Goal: Transaction & Acquisition: Purchase product/service

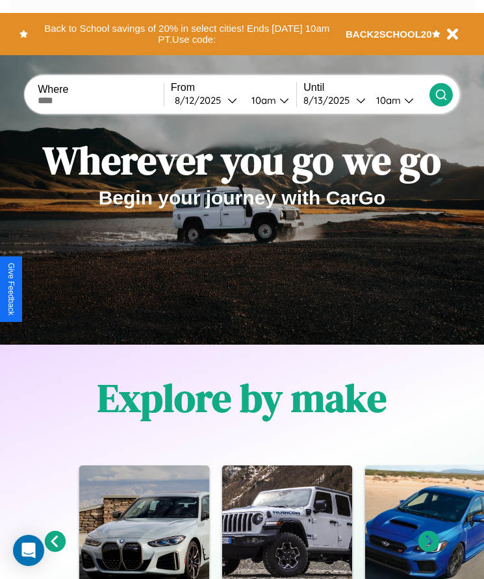
scroll to position [1457, 0]
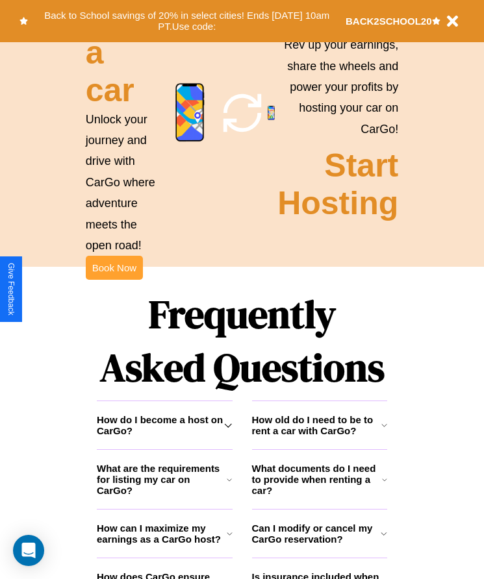
click at [114, 280] on button "Book Now" at bounding box center [114, 268] width 57 height 24
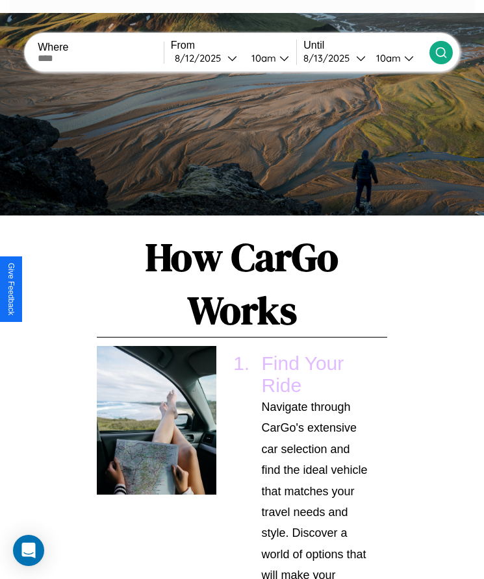
click at [102, 58] on input "text" at bounding box center [101, 58] width 126 height 10
type input "*********"
click at [209, 58] on div "8 / 12 / 2025" at bounding box center [201, 58] width 53 height 12
select select "*"
select select "****"
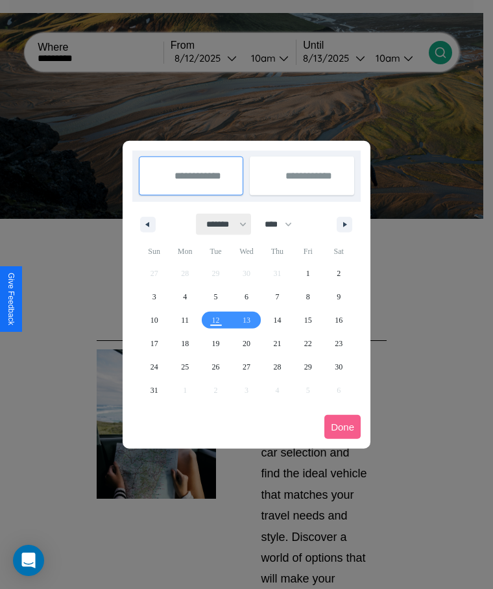
click at [221, 224] on select "******* ******** ***** ***** *** **** **** ****** ********* ******* ******** **…" at bounding box center [224, 224] width 55 height 21
select select "*"
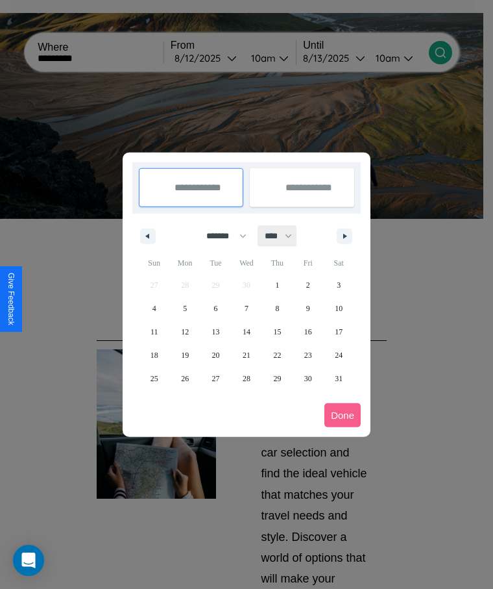
click at [284, 236] on select "**** **** **** **** **** **** **** **** **** **** **** **** **** **** **** ****…" at bounding box center [277, 235] width 39 height 21
select select "****"
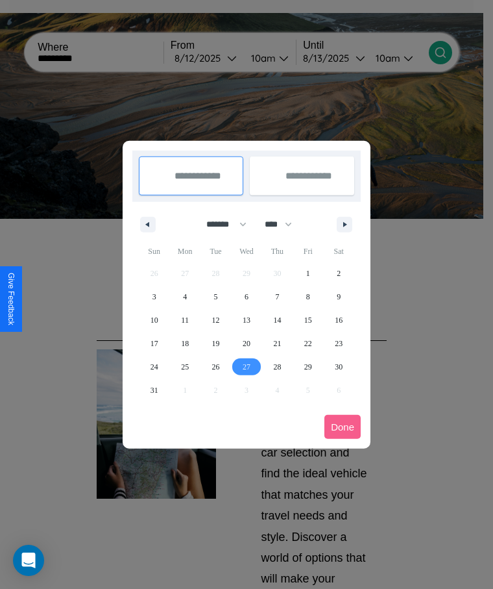
click at [246, 366] on span "27" at bounding box center [247, 366] width 8 height 23
type input "**********"
click at [345, 224] on icon "button" at bounding box center [347, 224] width 6 height 5
select select "*"
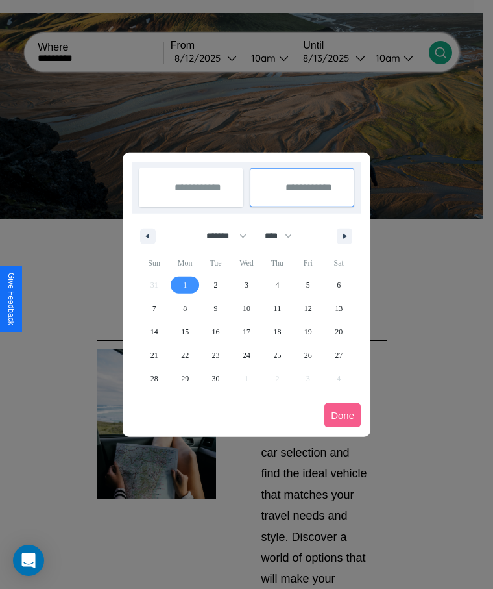
click at [185, 284] on span "1" at bounding box center [185, 284] width 4 height 23
type input "**********"
select select "*"
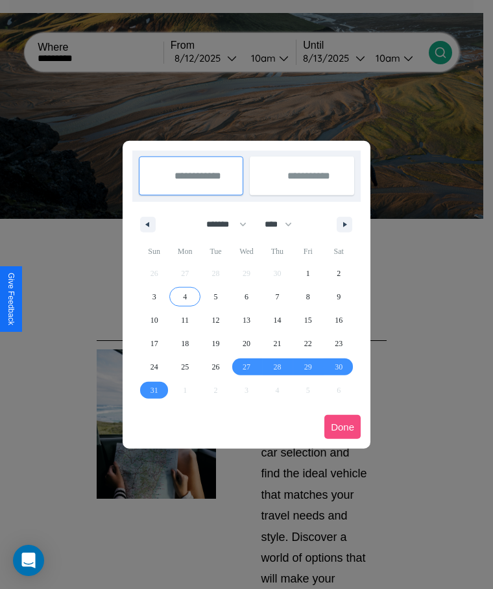
click at [343, 426] on button "Done" at bounding box center [342, 427] width 36 height 24
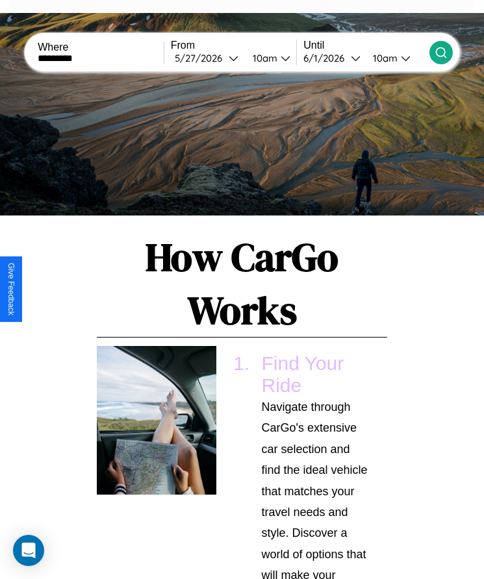
click at [440, 52] on icon at bounding box center [440, 52] width 13 height 13
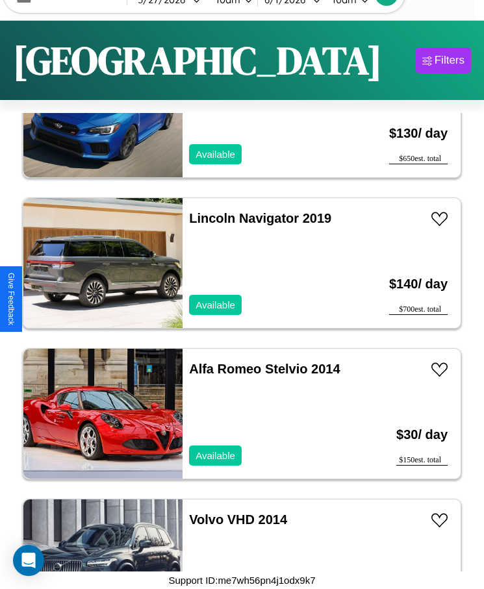
scroll to position [6635, 0]
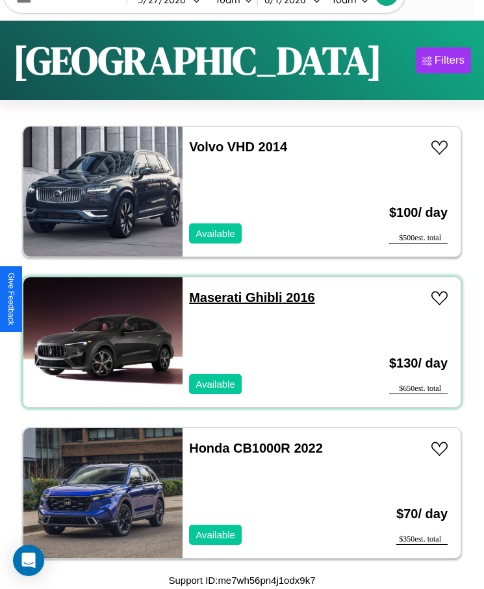
click at [211, 297] on link "Maserati Ghibli 2016" at bounding box center [251, 297] width 125 height 14
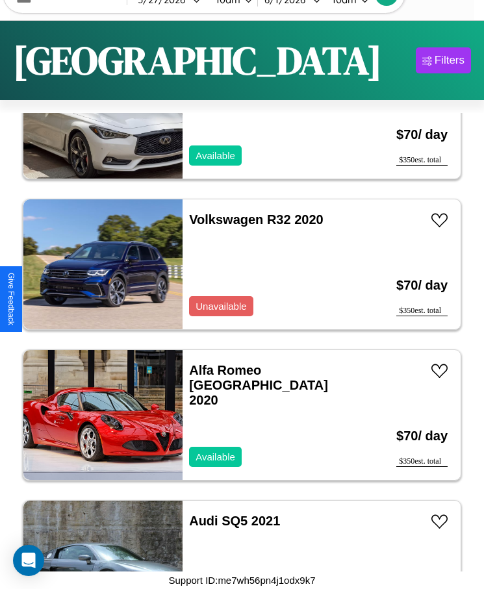
scroll to position [2268, 0]
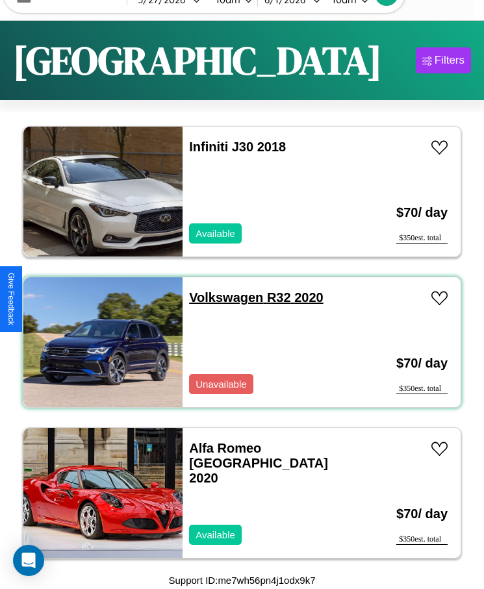
click at [222, 297] on link "Volkswagen R32 2020" at bounding box center [256, 297] width 134 height 14
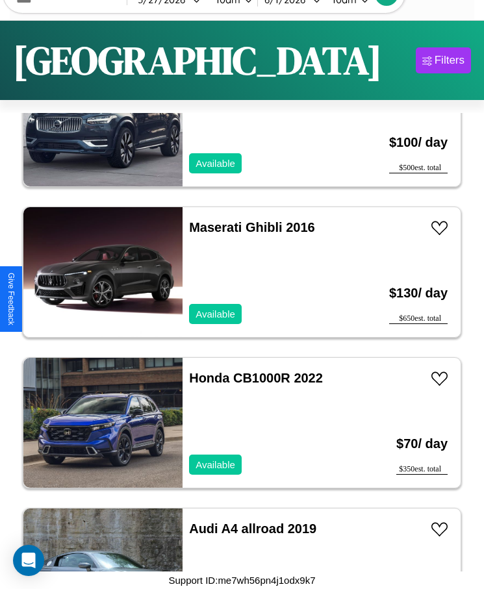
scroll to position [6785, 0]
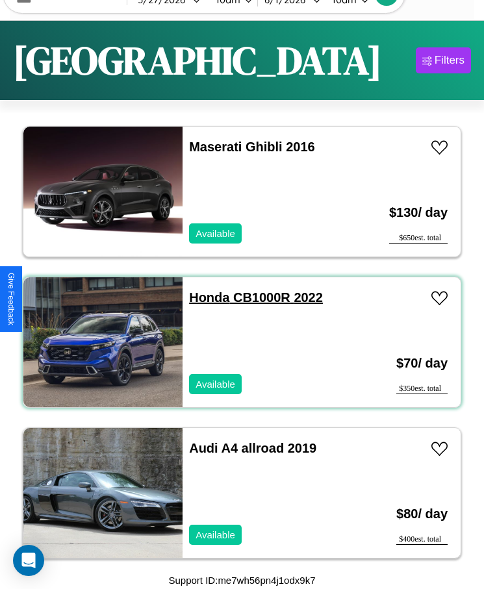
click at [205, 297] on link "Honda CB1000R 2022" at bounding box center [256, 297] width 134 height 14
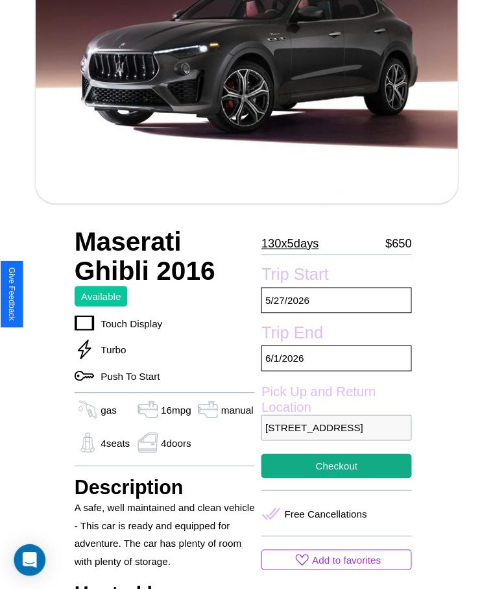
scroll to position [167, 0]
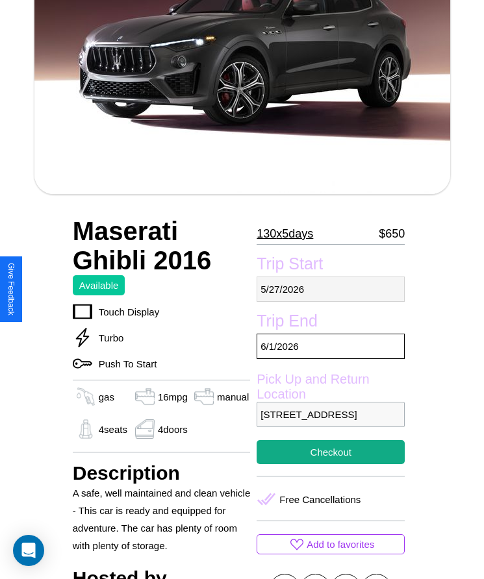
click at [330, 289] on p "5 / 27 / 2026" at bounding box center [330, 288] width 148 height 25
select select "*"
select select "****"
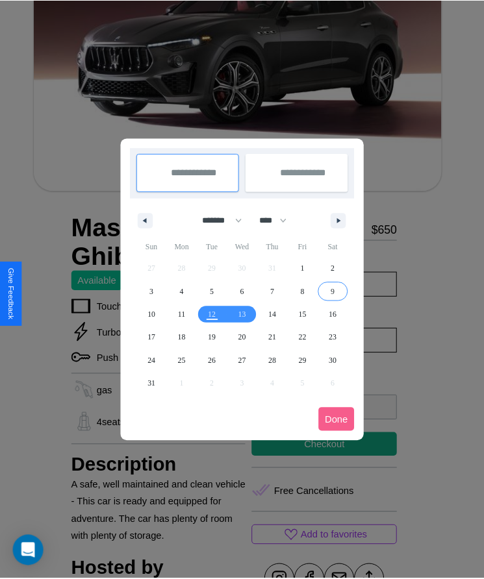
scroll to position [0, 0]
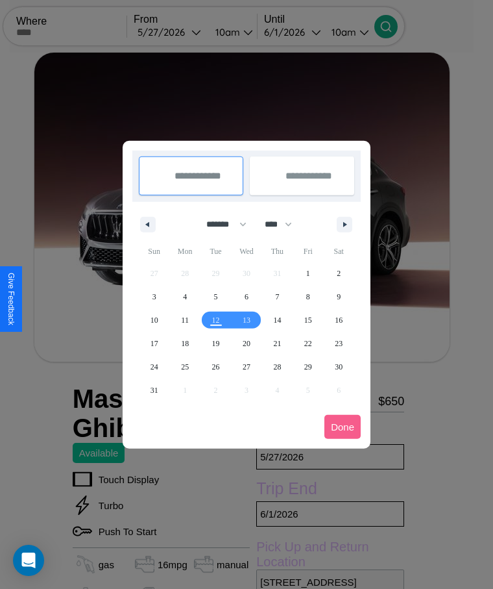
click at [188, 32] on div at bounding box center [246, 294] width 493 height 589
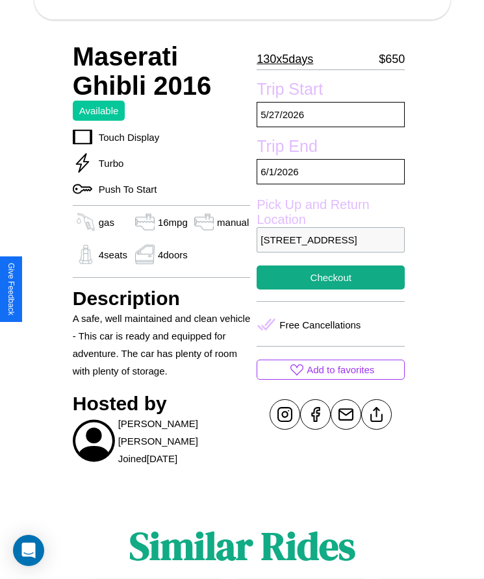
scroll to position [348, 0]
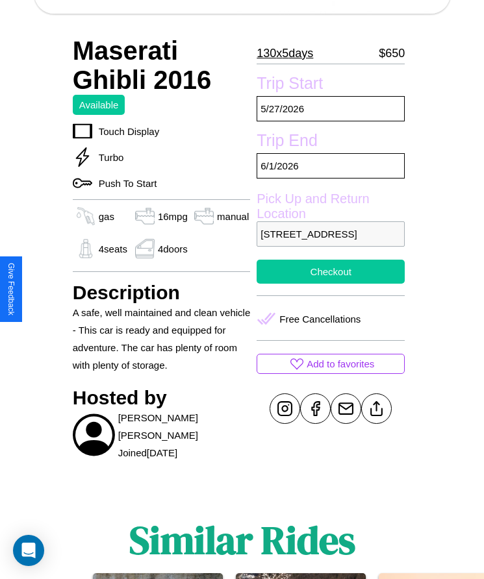
click at [330, 284] on button "Checkout" at bounding box center [330, 272] width 148 height 24
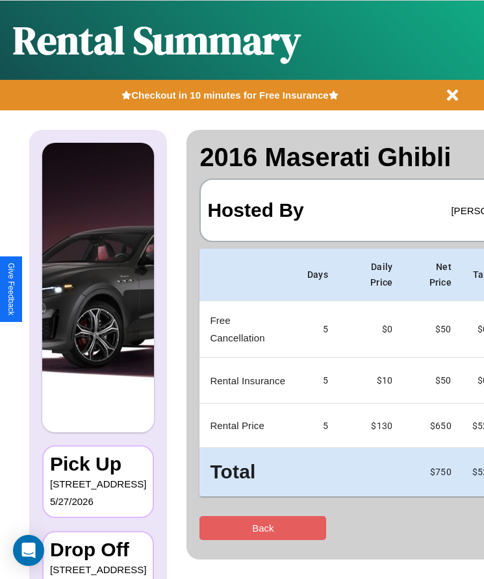
scroll to position [0, 77]
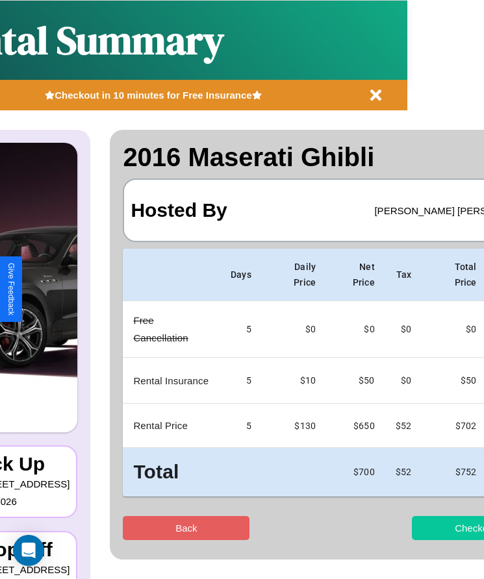
click at [424, 528] on button "Checkout" at bounding box center [474, 528] width 127 height 24
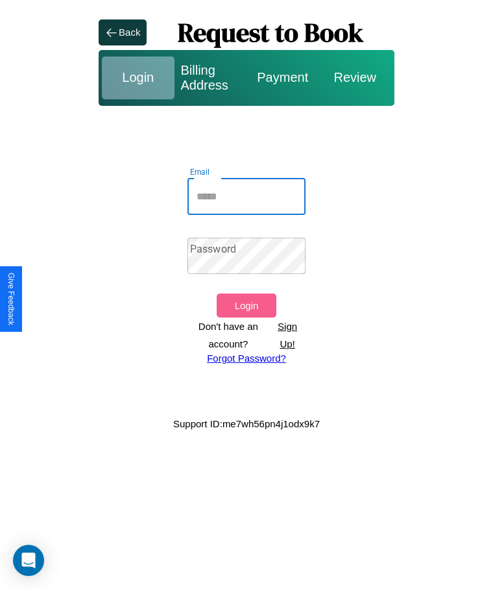
click at [247, 196] on input "Email" at bounding box center [247, 196] width 118 height 36
type input "**********"
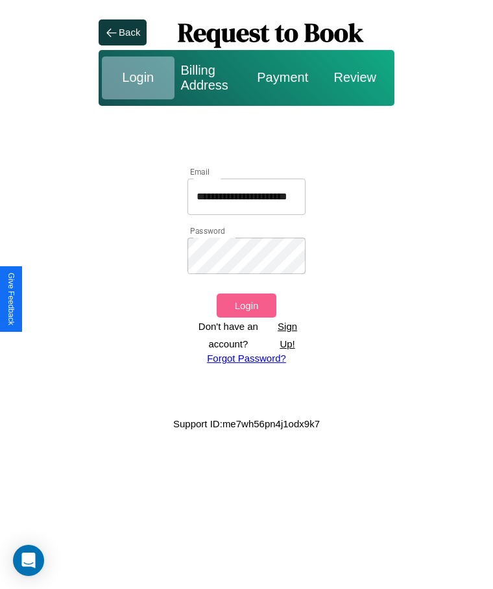
click at [246, 305] on button "Login" at bounding box center [246, 305] width 59 height 24
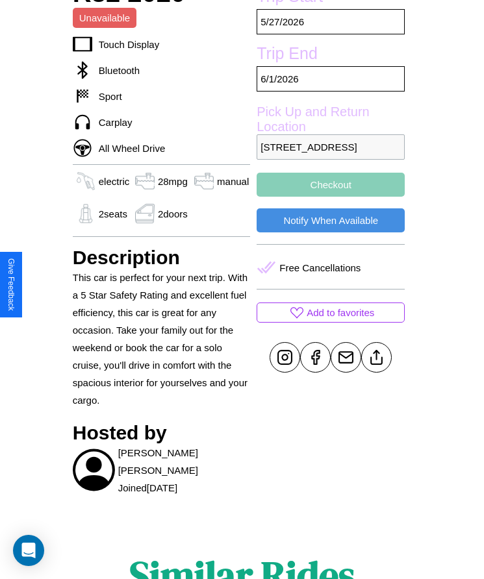
scroll to position [663, 0]
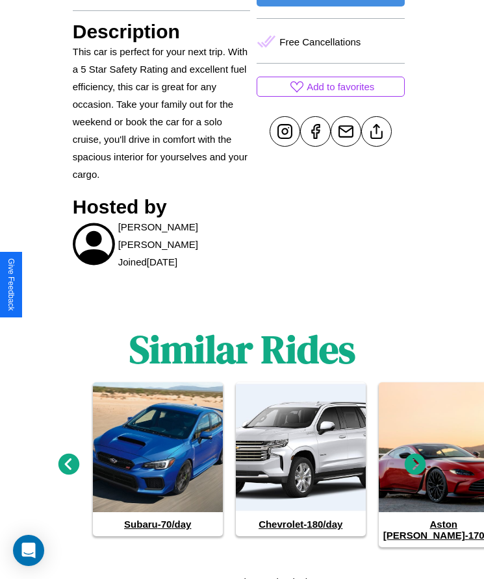
click at [68, 458] on icon at bounding box center [68, 463] width 21 height 21
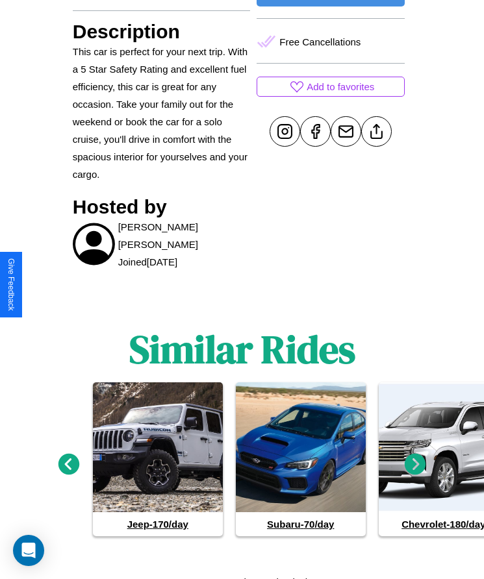
click at [68, 458] on icon at bounding box center [68, 463] width 21 height 21
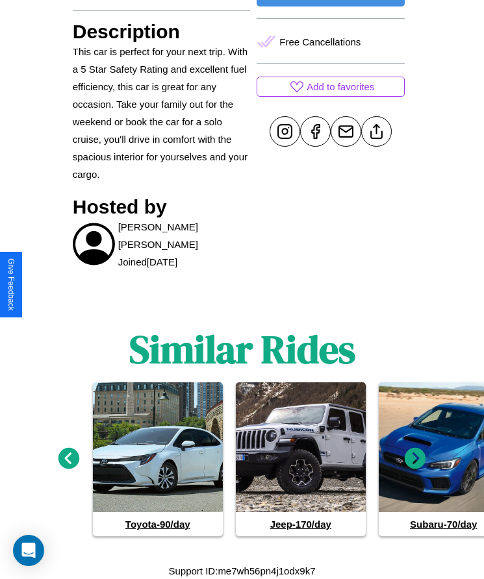
click at [415, 458] on icon at bounding box center [414, 458] width 21 height 21
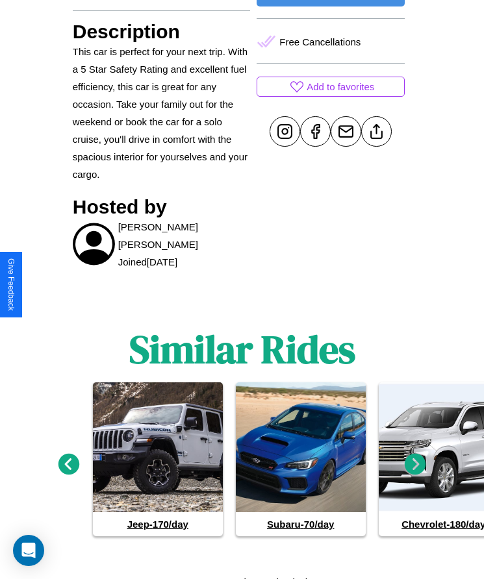
click at [415, 458] on icon at bounding box center [414, 463] width 21 height 21
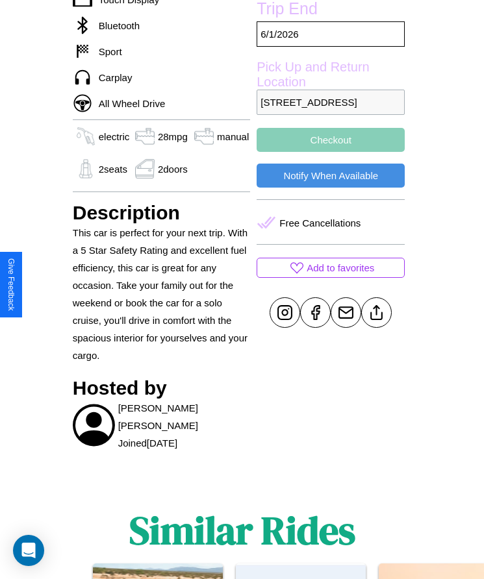
scroll to position [350, 0]
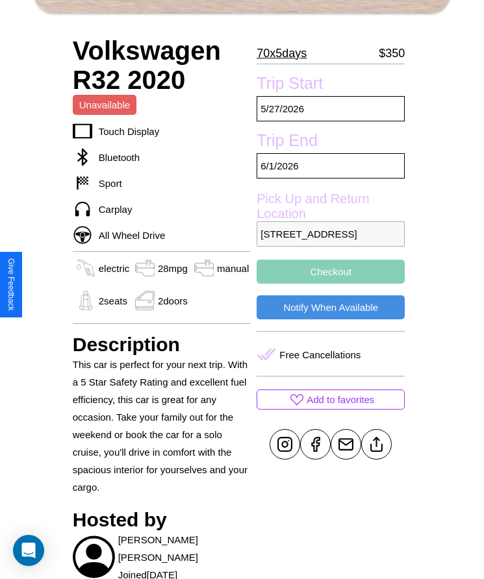
click at [330, 284] on button "Checkout" at bounding box center [330, 272] width 148 height 24
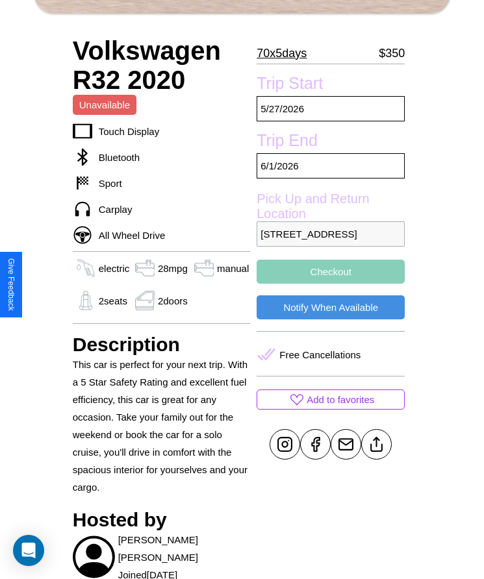
click at [330, 284] on button "Checkout" at bounding box center [330, 272] width 148 height 24
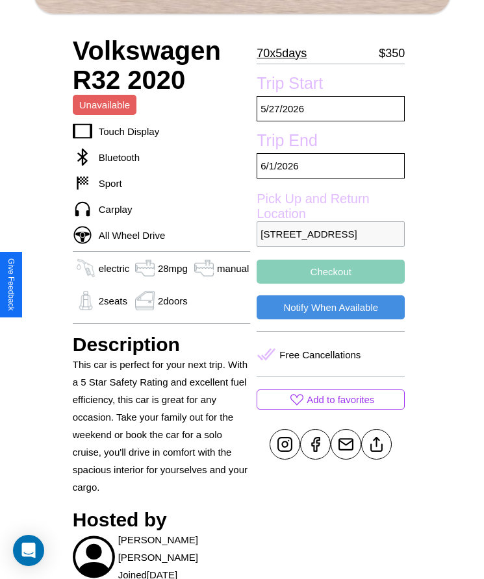
click at [330, 284] on button "Checkout" at bounding box center [330, 272] width 148 height 24
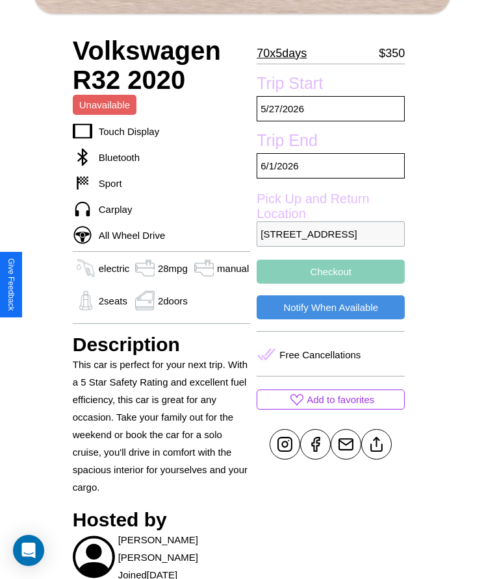
click at [330, 284] on button "Checkout" at bounding box center [330, 272] width 148 height 24
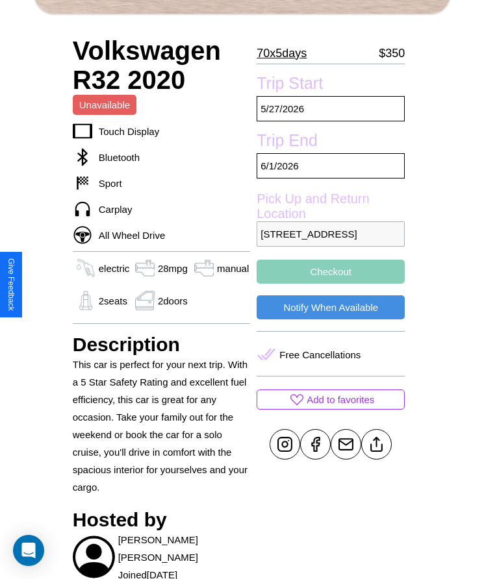
click at [330, 284] on button "Checkout" at bounding box center [330, 272] width 148 height 24
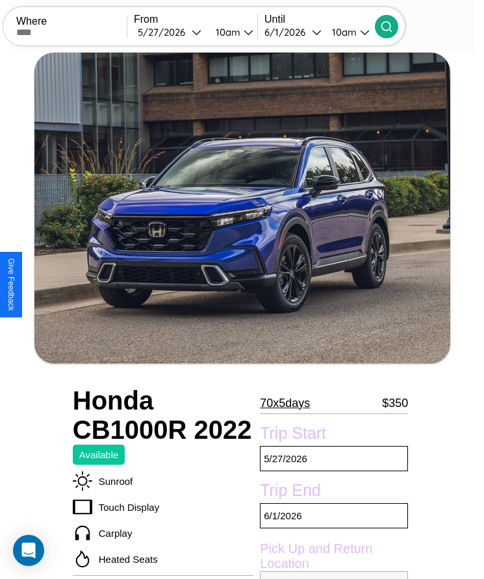
scroll to position [487, 0]
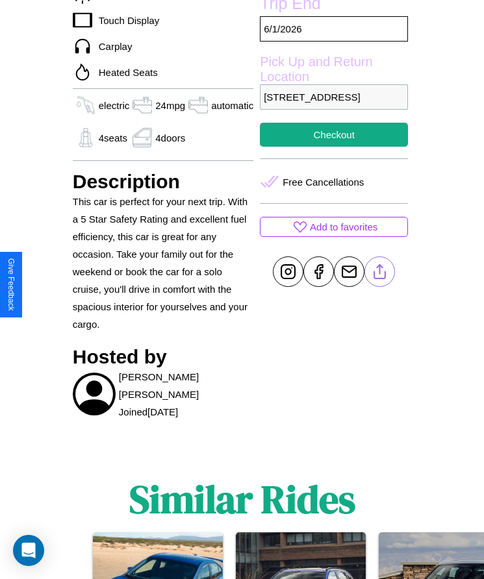
click at [380, 274] on line at bounding box center [380, 269] width 0 height 9
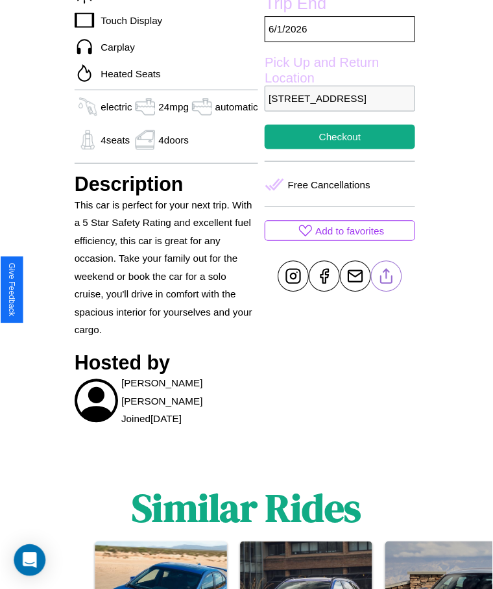
scroll to position [442, 0]
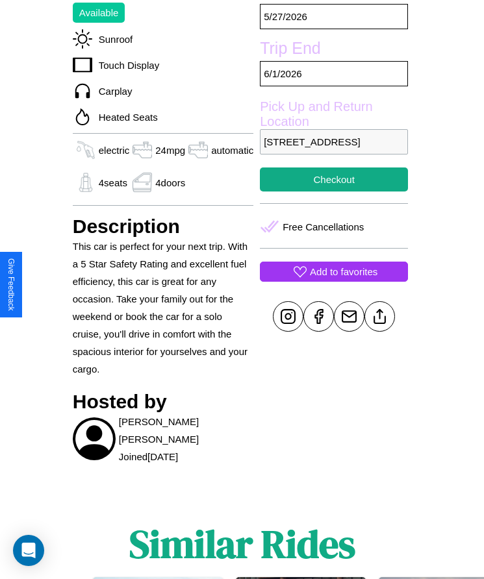
click at [330, 280] on p "Add to favorites" at bounding box center [343, 272] width 67 height 18
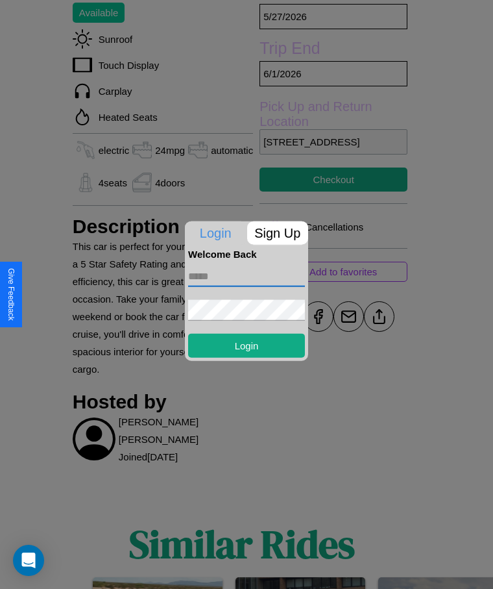
click at [247, 276] on input "text" at bounding box center [246, 275] width 117 height 21
type input "**********"
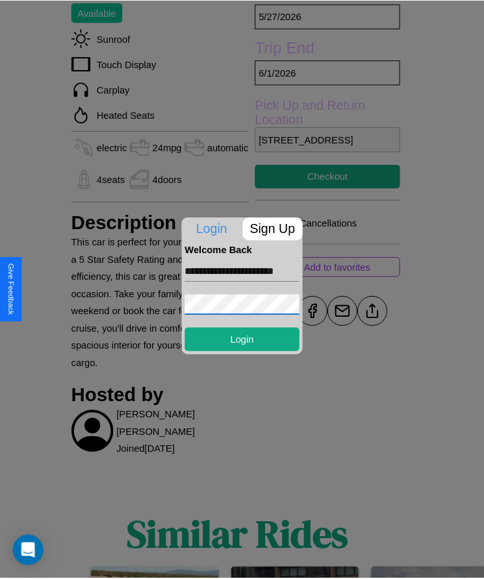
scroll to position [0, 0]
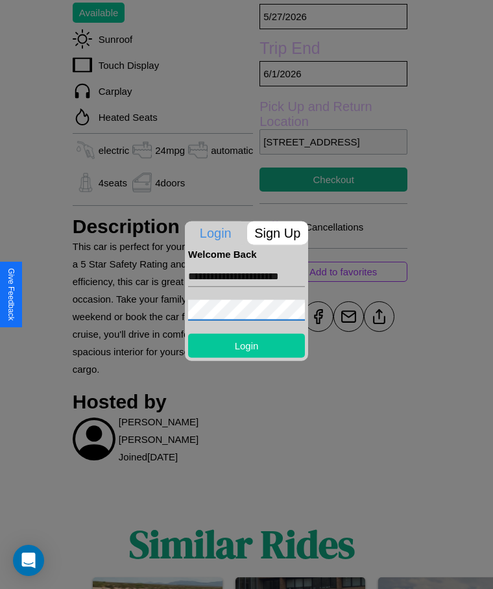
click at [247, 345] on button "Login" at bounding box center [246, 345] width 117 height 24
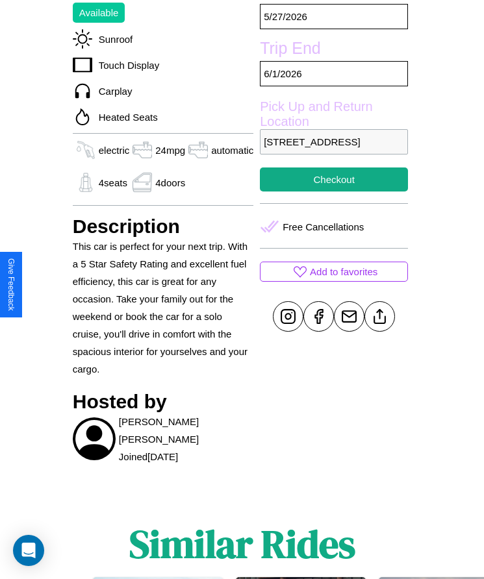
scroll to position [442, 0]
